Goal: Check status: Check status

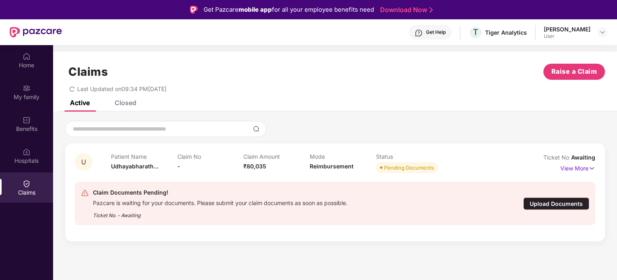
scroll to position [27, 0]
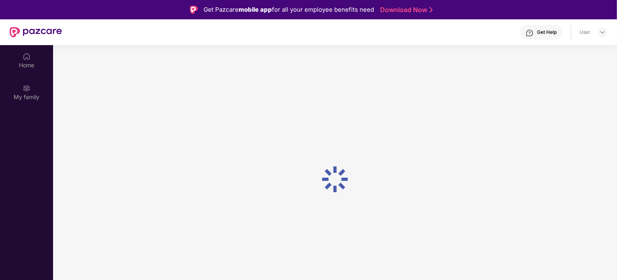
scroll to position [27, 0]
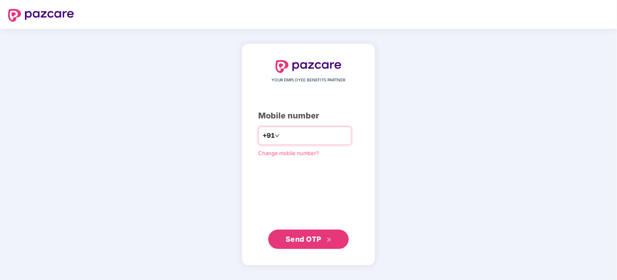
click at [294, 138] on input "number" at bounding box center [314, 135] width 66 height 13
type input "**********"
click at [330, 233] on span "Send OTP" at bounding box center [309, 238] width 46 height 11
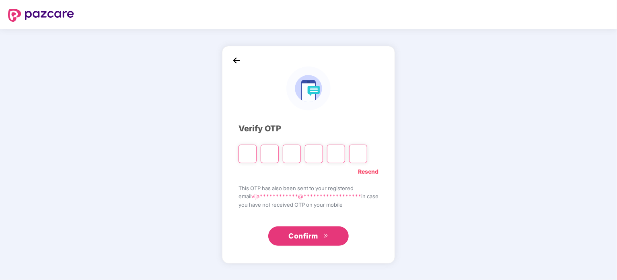
type input "*"
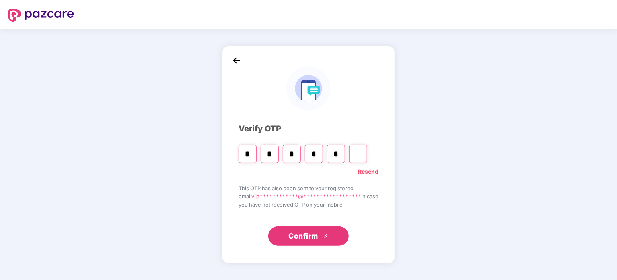
type input "*"
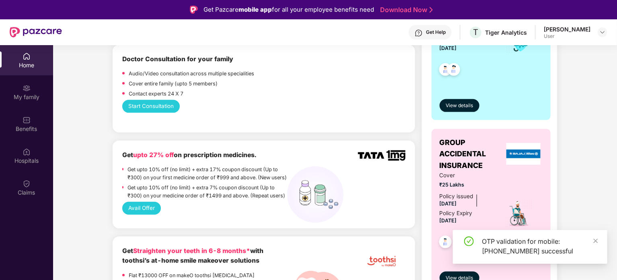
scroll to position [230, 0]
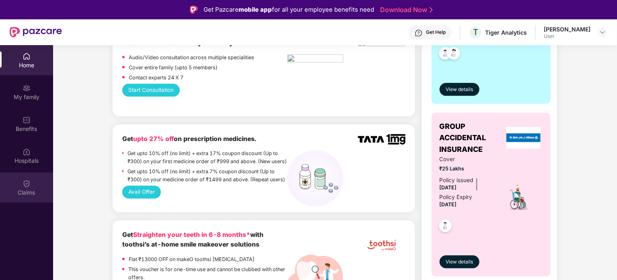
click at [30, 183] on img at bounding box center [27, 184] width 8 height 8
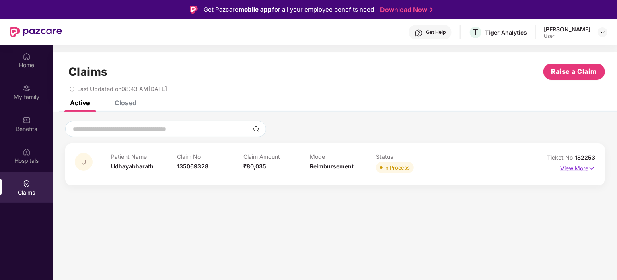
click at [574, 169] on p "View More" at bounding box center [578, 167] width 35 height 11
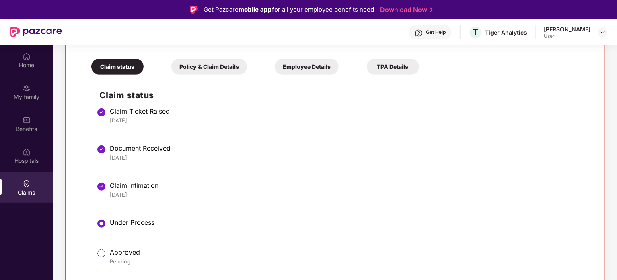
scroll to position [45, 0]
